Goal: Task Accomplishment & Management: Manage account settings

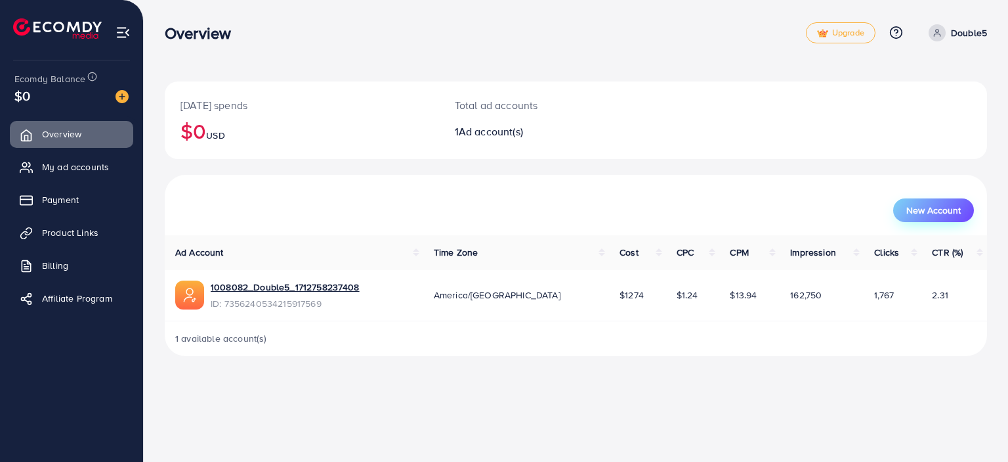
click at [918, 215] on span "New Account" at bounding box center [934, 209] width 54 height 9
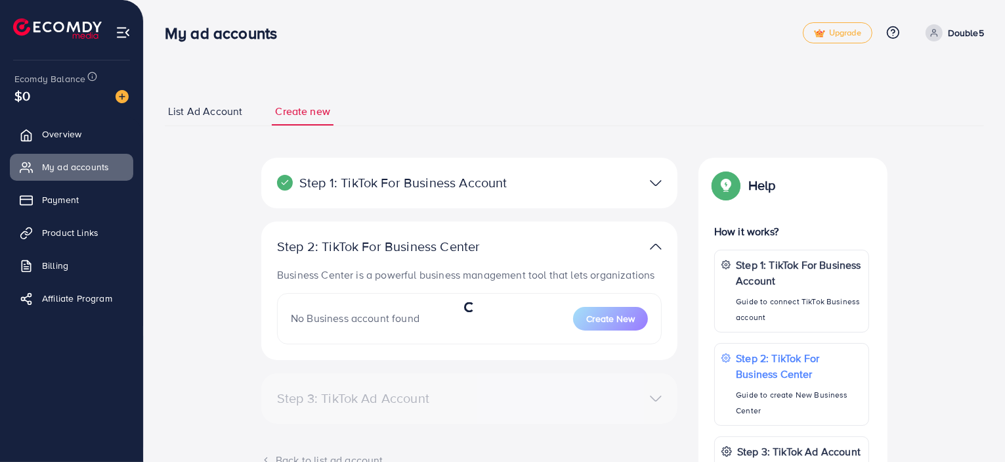
select select
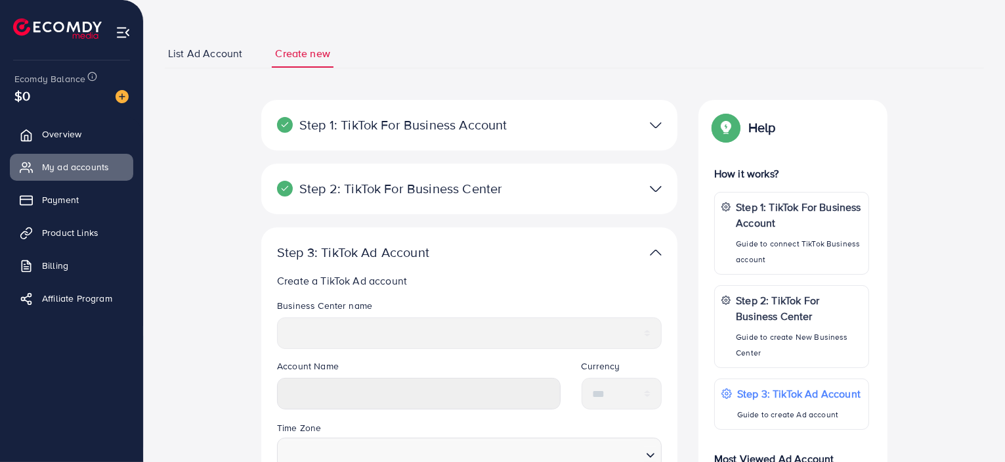
scroll to position [60, 0]
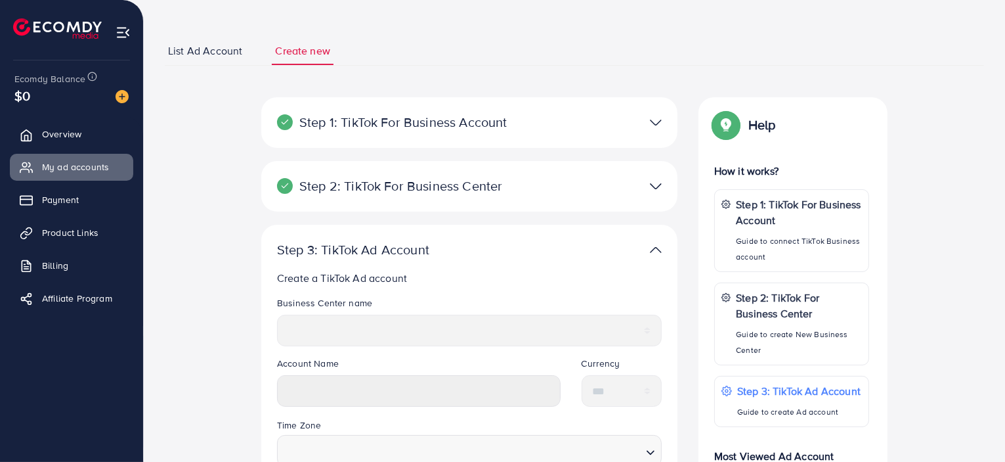
click at [612, 128] on div at bounding box center [604, 122] width 135 height 19
click at [657, 119] on img at bounding box center [656, 122] width 12 height 19
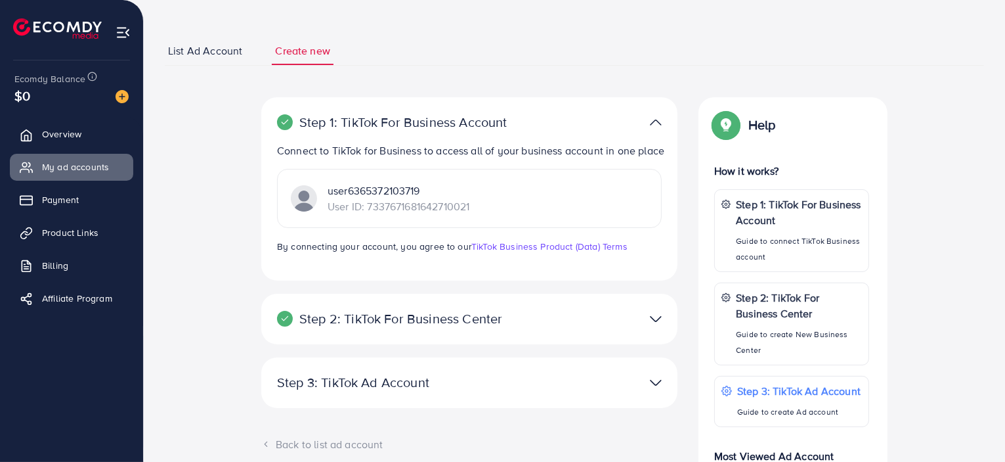
click at [657, 119] on img at bounding box center [656, 122] width 12 height 19
click at [647, 328] on div at bounding box center [604, 318] width 135 height 19
click at [664, 328] on div at bounding box center [604, 318] width 135 height 19
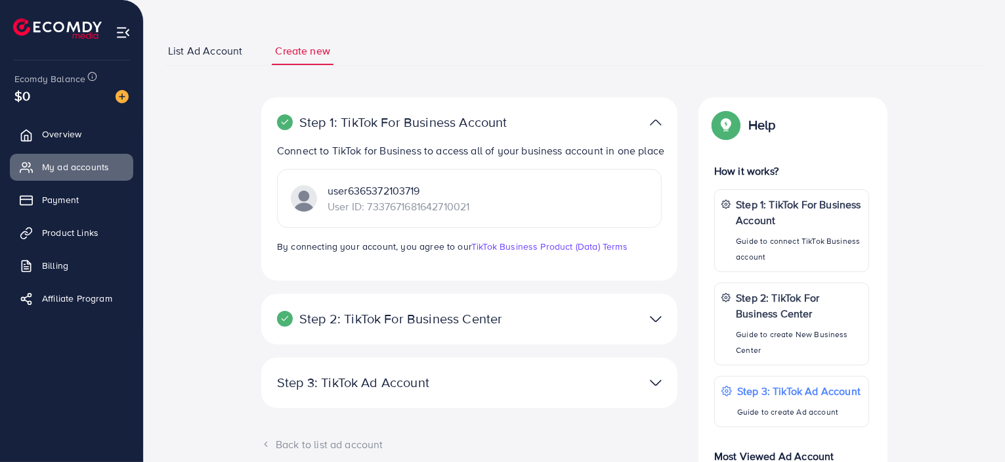
click at [661, 328] on img at bounding box center [656, 318] width 12 height 19
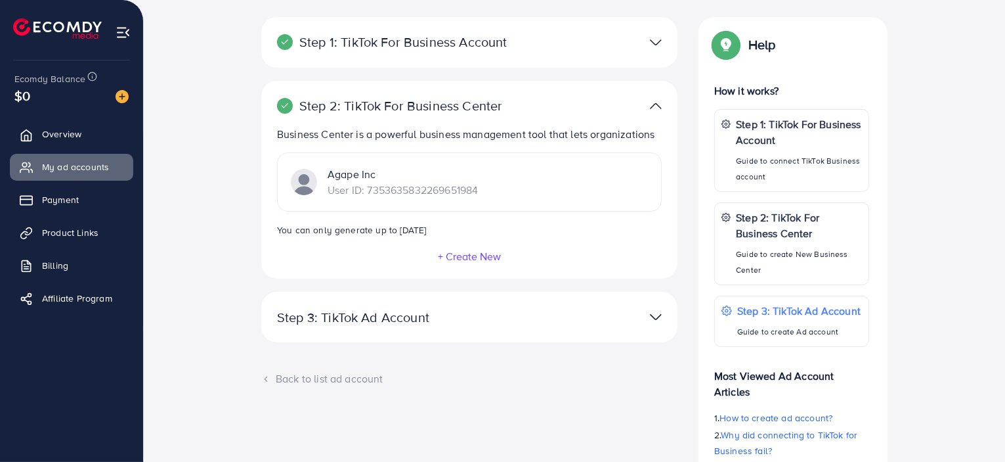
scroll to position [141, 0]
click at [657, 316] on img at bounding box center [656, 316] width 12 height 19
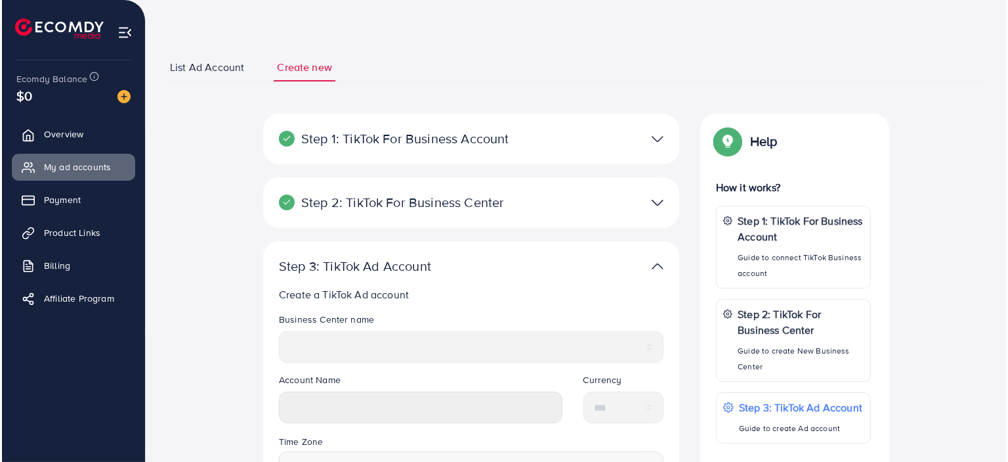
scroll to position [0, 0]
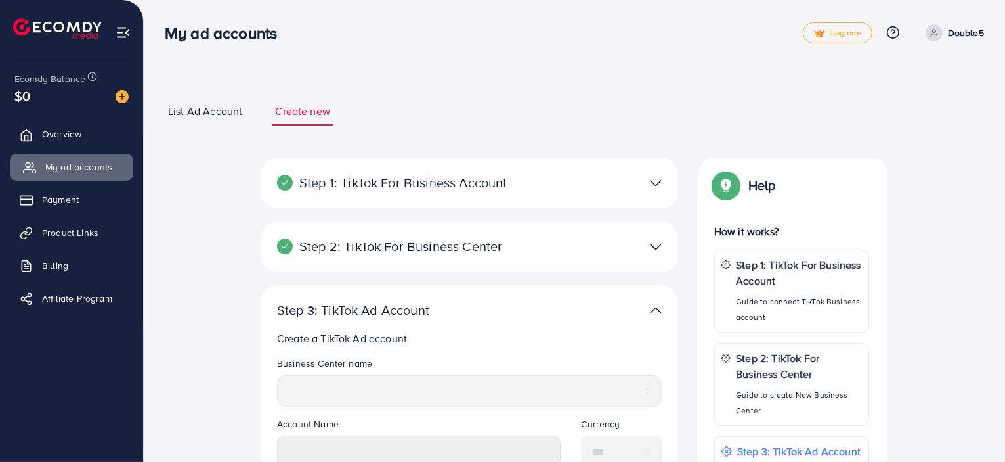
click at [83, 164] on span "My ad accounts" at bounding box center [78, 166] width 67 height 13
click at [66, 166] on span "My ad accounts" at bounding box center [78, 166] width 67 height 13
click at [52, 130] on span "Overview" at bounding box center [64, 133] width 39 height 13
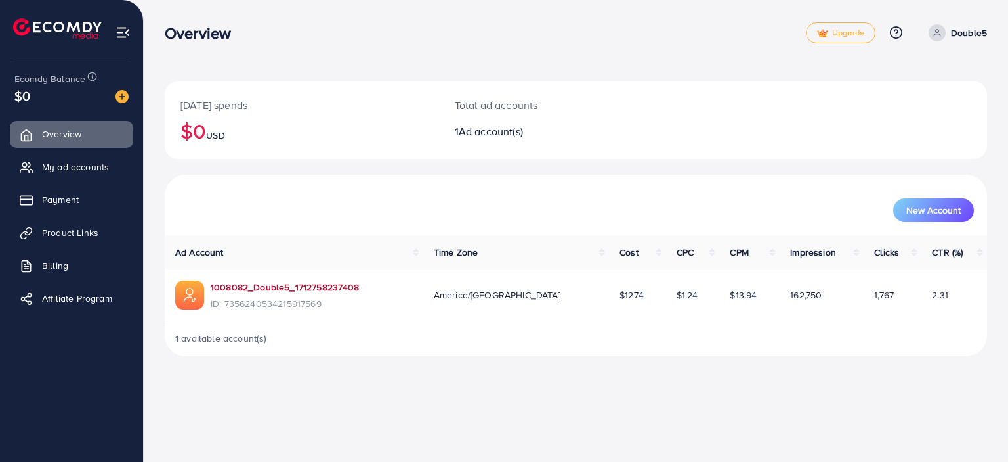
click at [329, 288] on link "1008082_Double5_1712758237408" at bounding box center [285, 286] width 149 height 13
